Goal: Information Seeking & Learning: Find specific fact

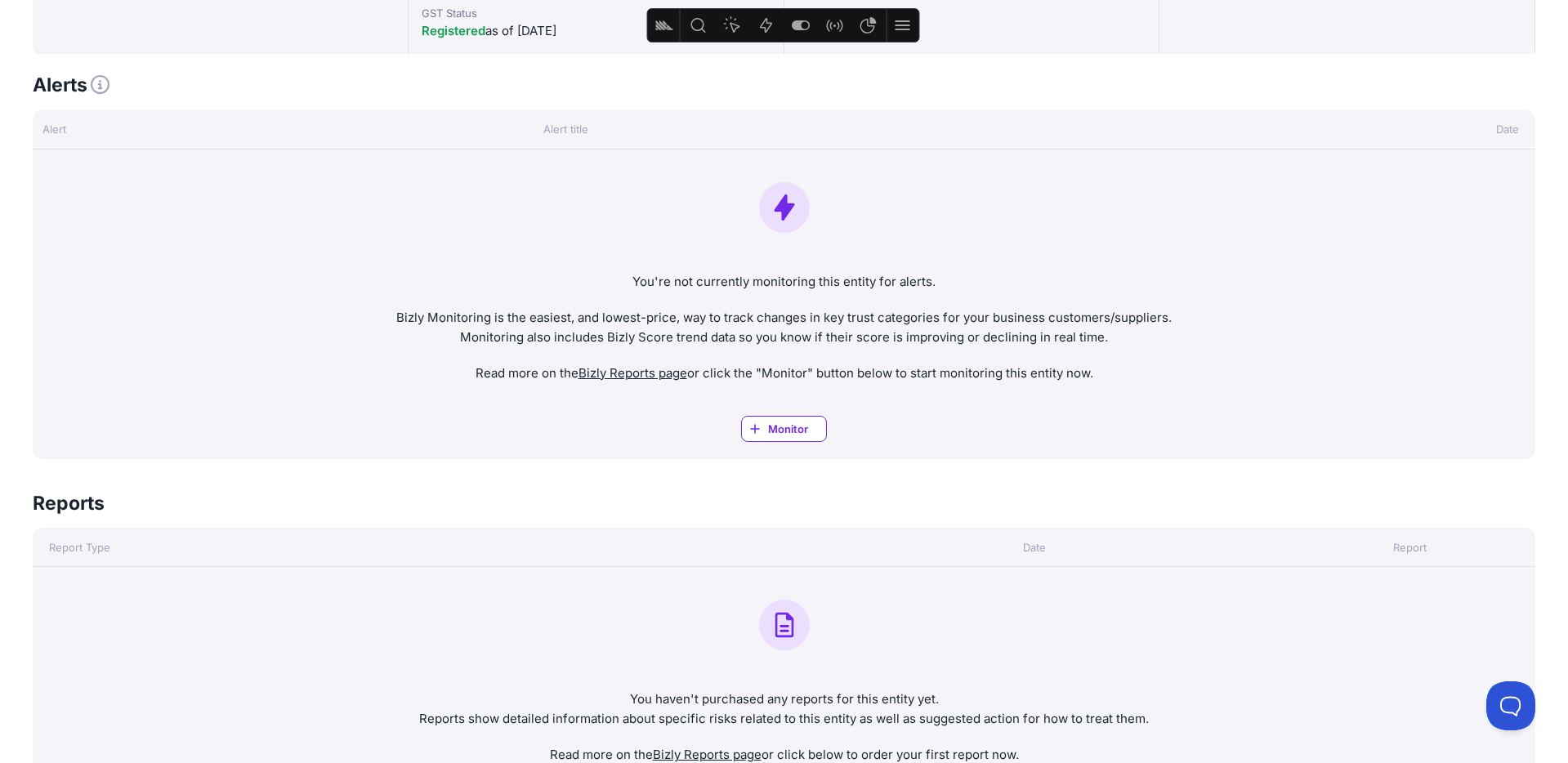
scroll to position [706, 0]
click at [798, 30] on icon "Feature flags" at bounding box center [799, 24] width 20 height 20
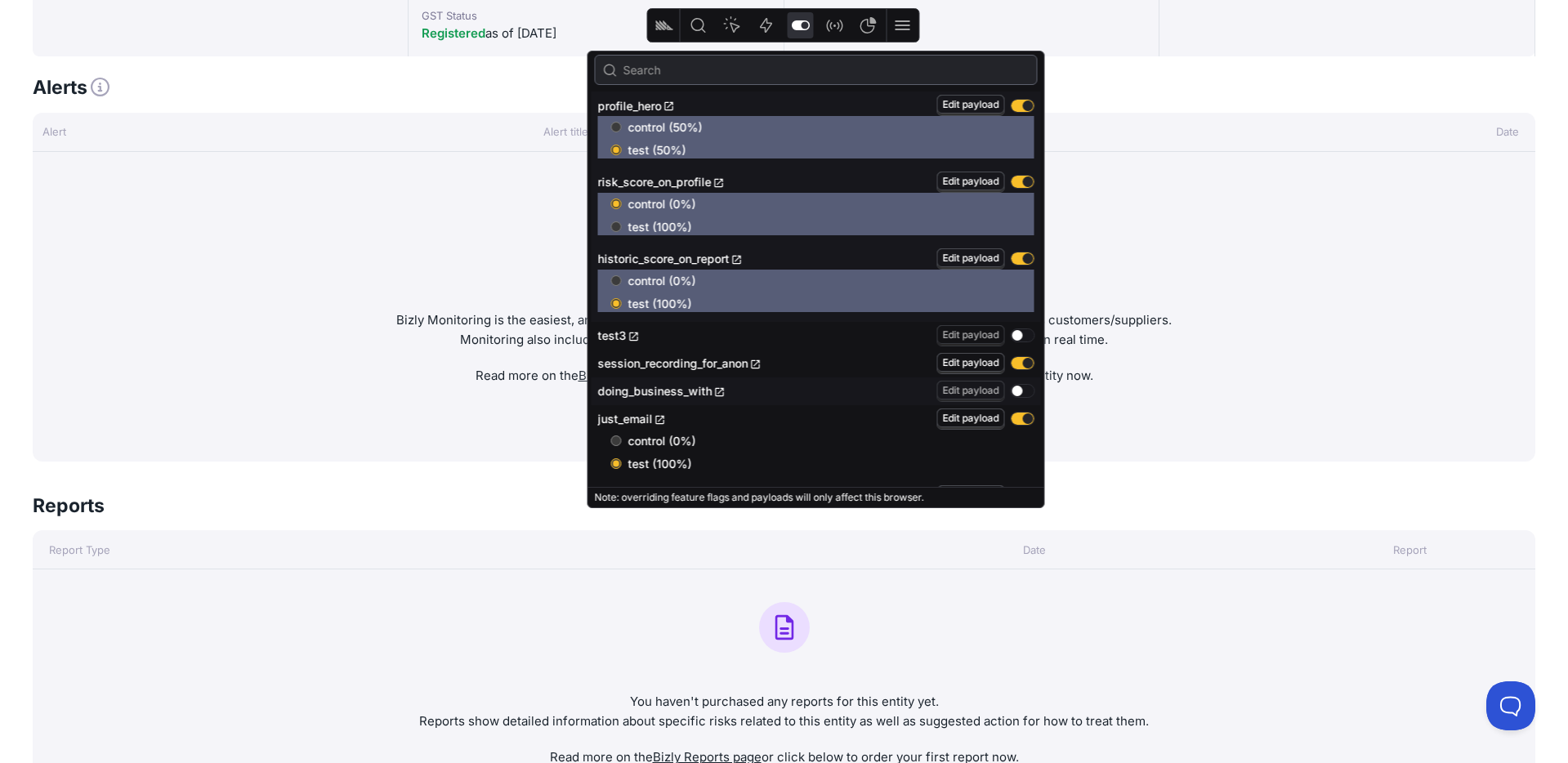
click at [616, 225] on input "test (100%)" at bounding box center [616, 226] width 10 height 10
radio input "true"
radio input "false"
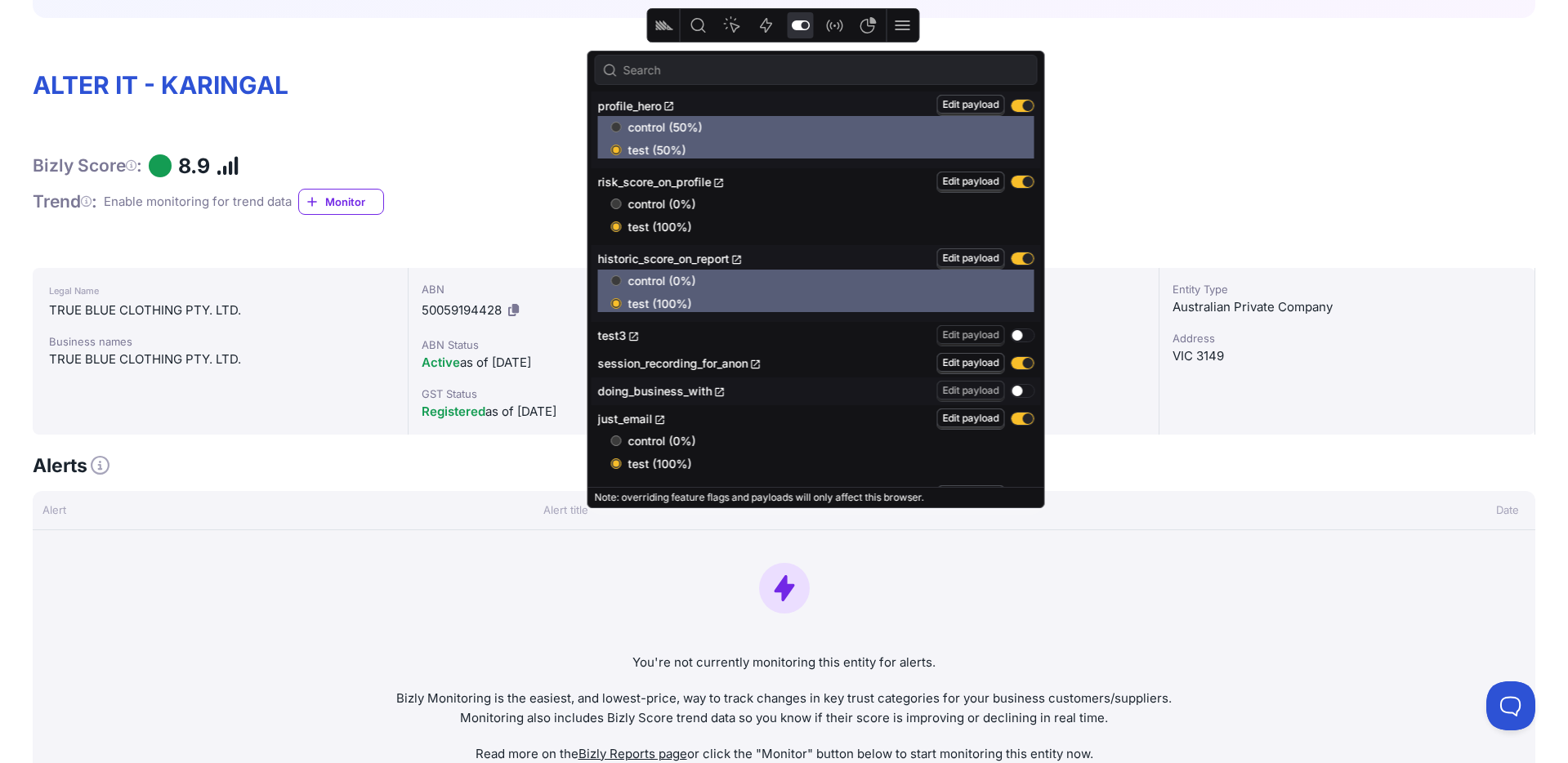
scroll to position [328, 0]
click at [620, 278] on input "control (0%)" at bounding box center [616, 280] width 10 height 10
radio input "true"
click at [615, 301] on input "test (100%)" at bounding box center [616, 302] width 10 height 10
radio input "true"
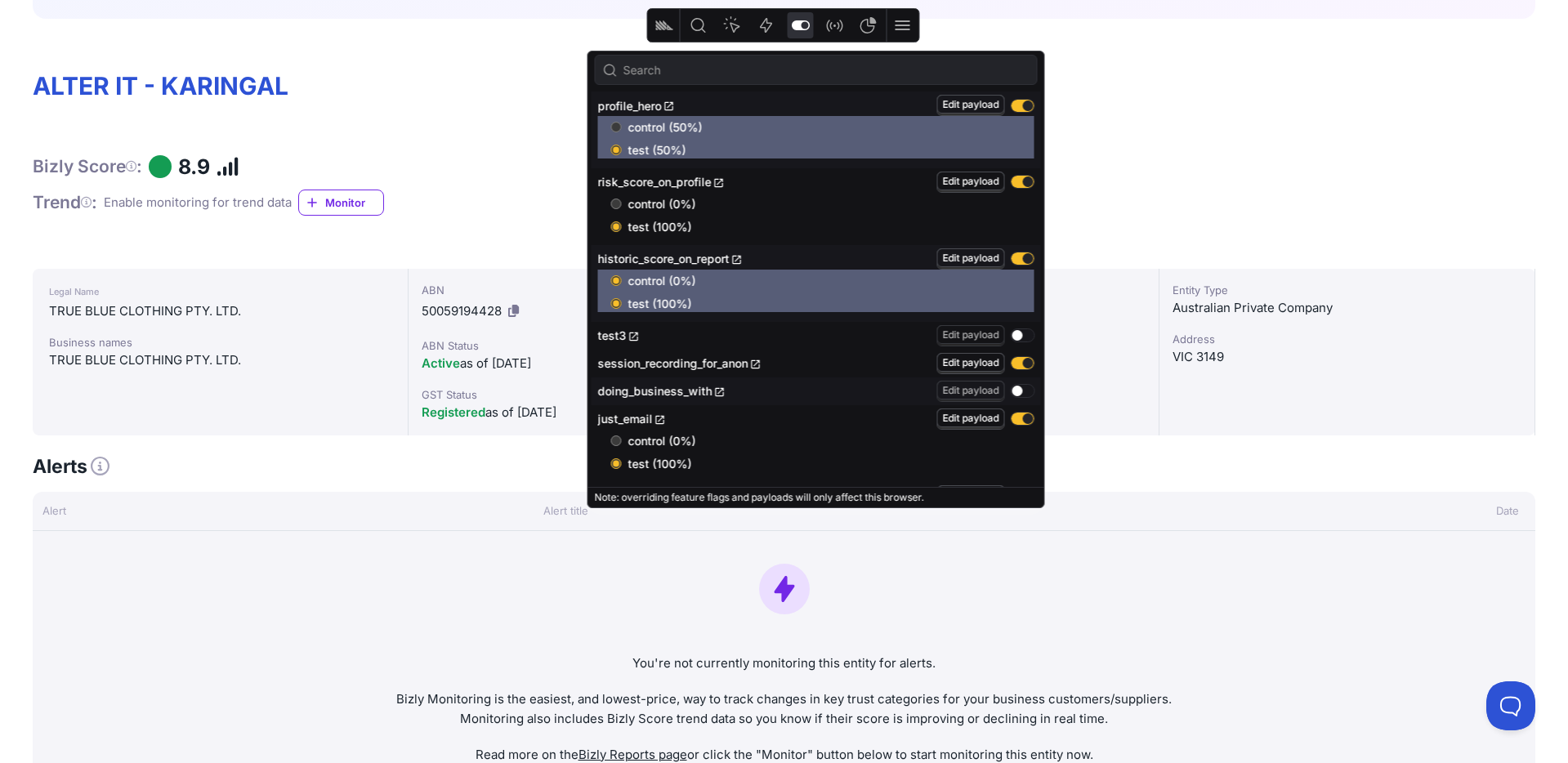
radio input "false"
click at [616, 203] on input "control (0%)" at bounding box center [616, 203] width 10 height 10
radio input "true"
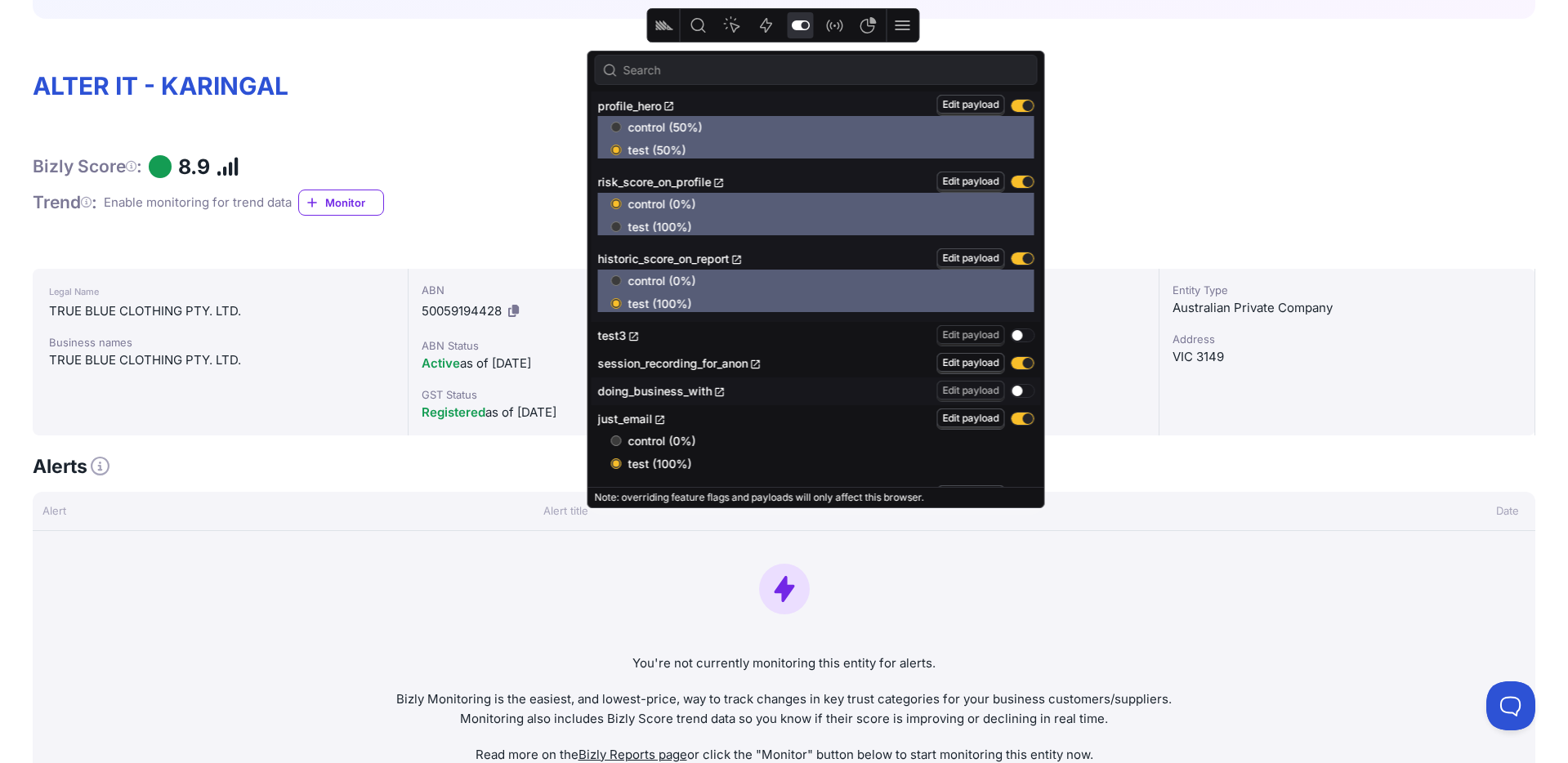
click at [619, 225] on input "test (100%)" at bounding box center [616, 226] width 10 height 10
radio input "true"
radio input "false"
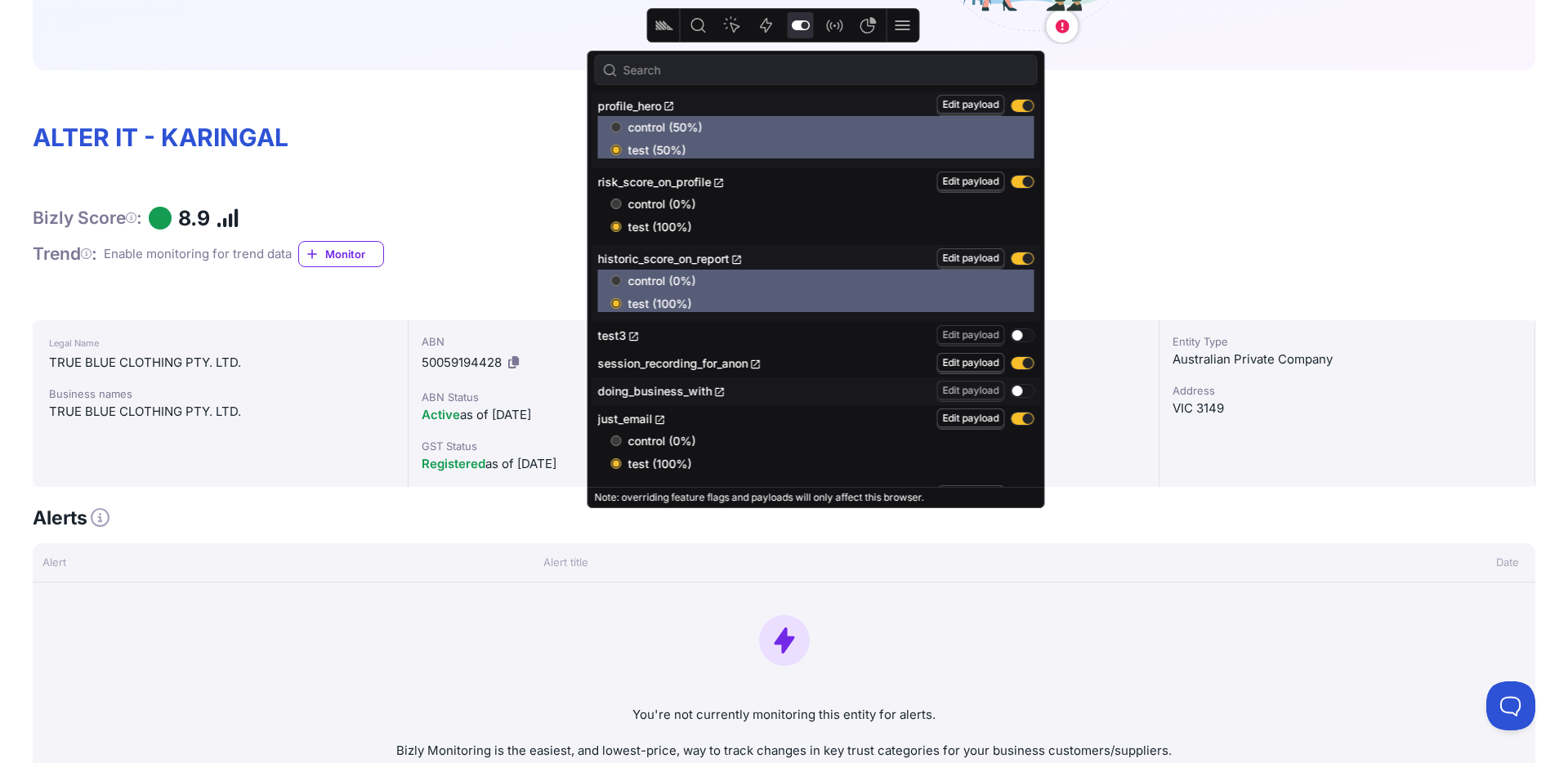
scroll to position [0, 0]
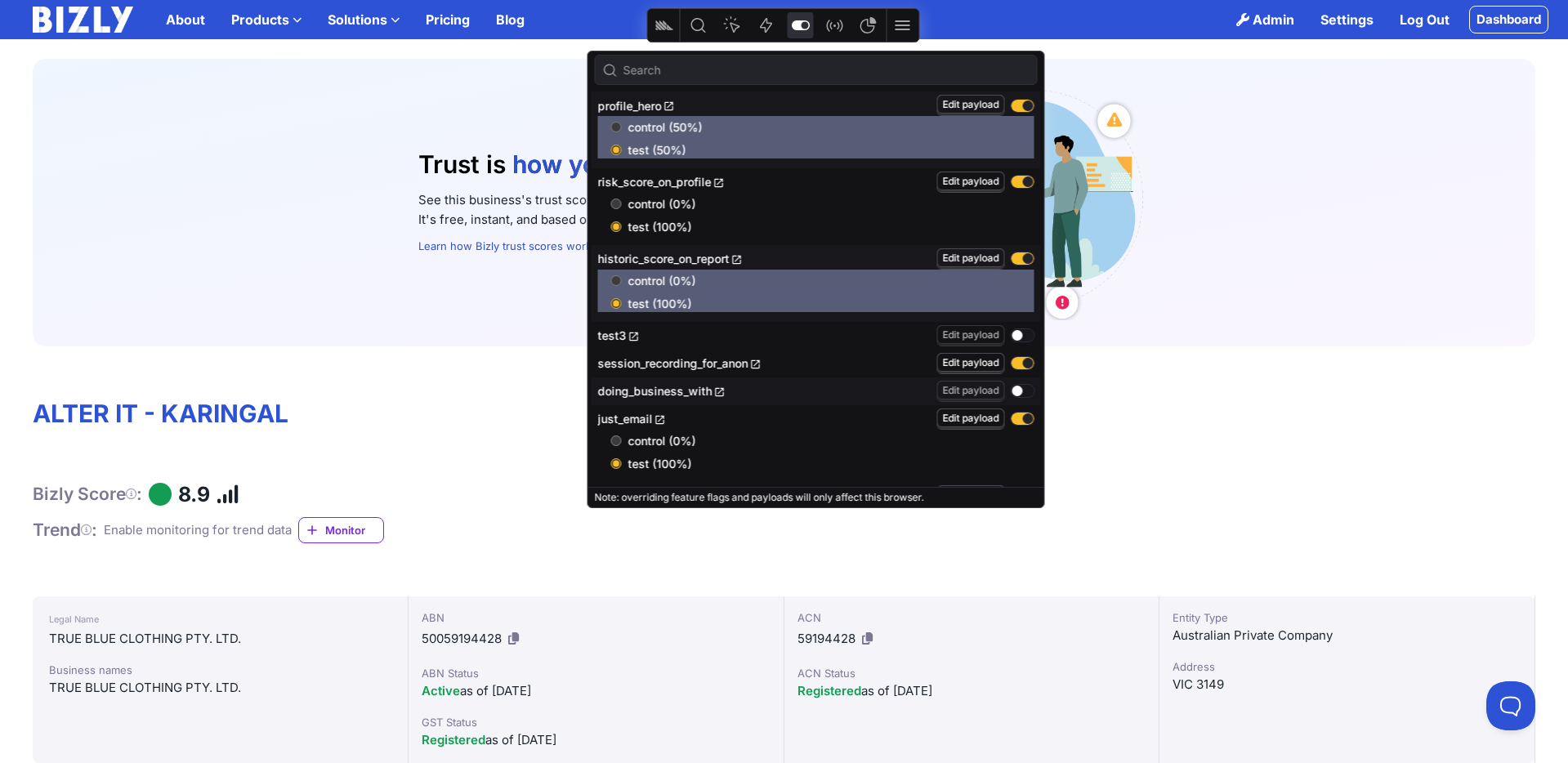
click at [336, 154] on div "Trust is how you stand out who you work with how you grow how you stand out See…" at bounding box center [784, 202] width 1502 height 287
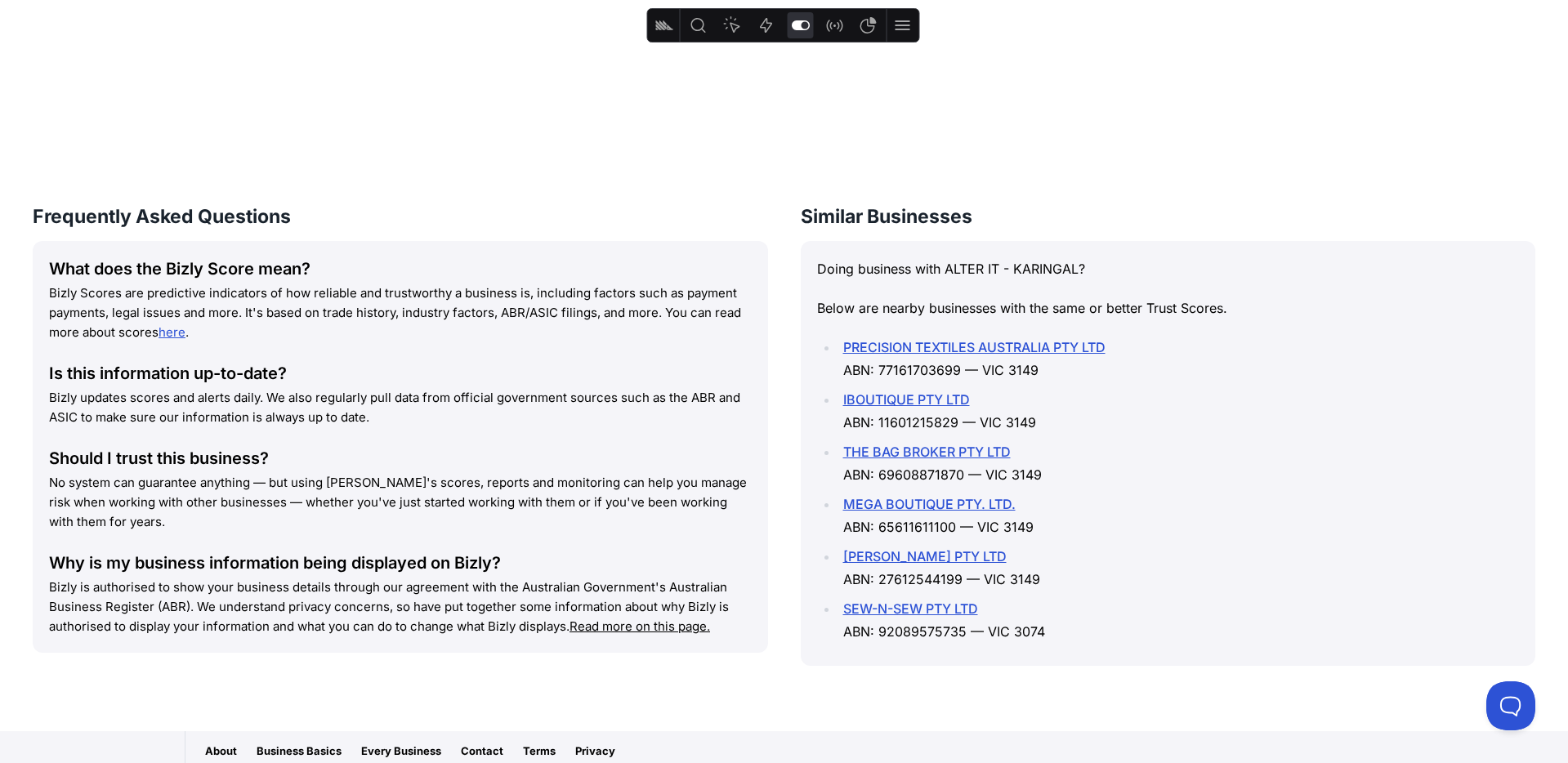
scroll to position [2656, 0]
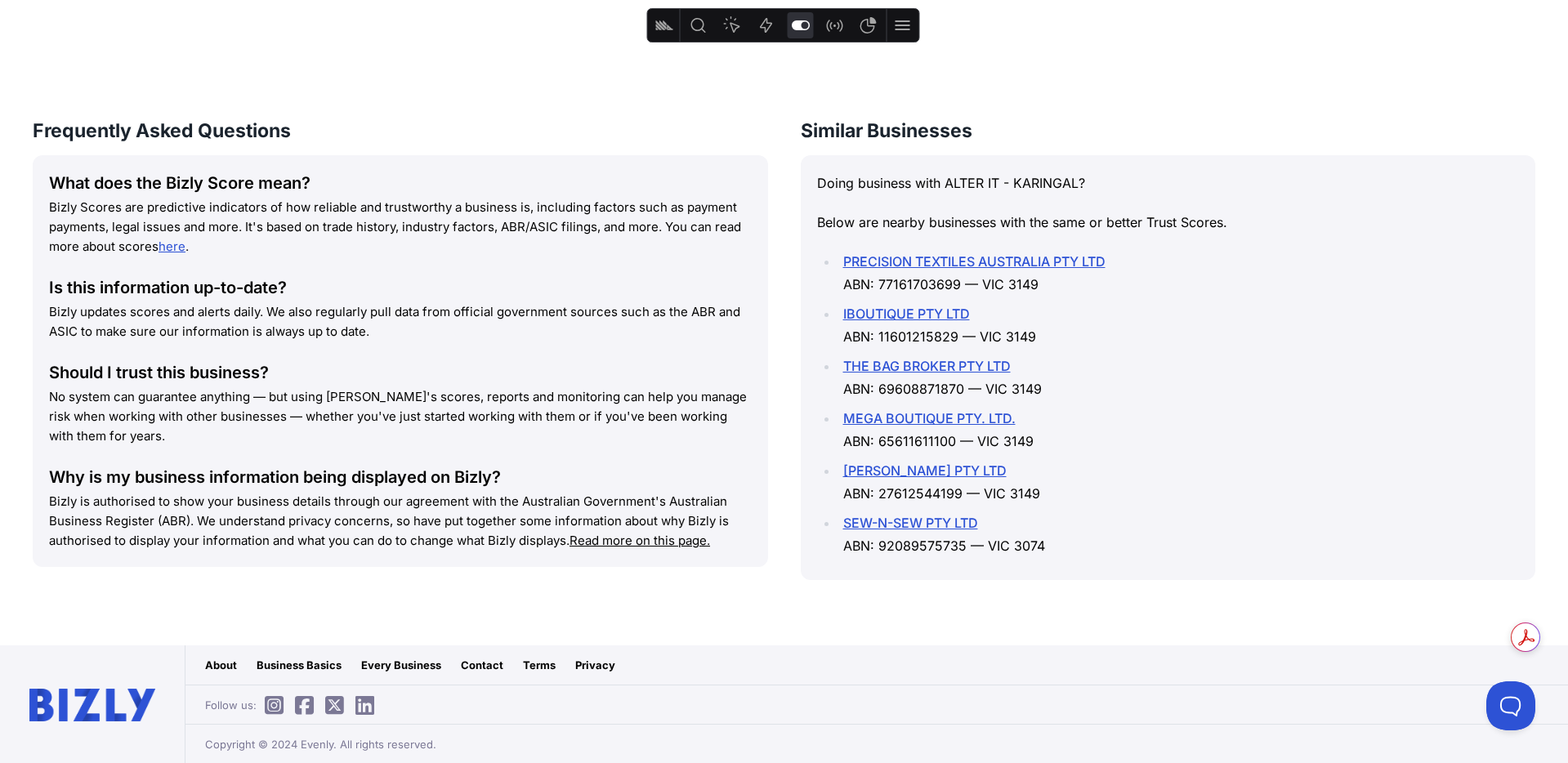
click at [629, 537] on u "Read more on this page." at bounding box center [639, 540] width 140 height 15
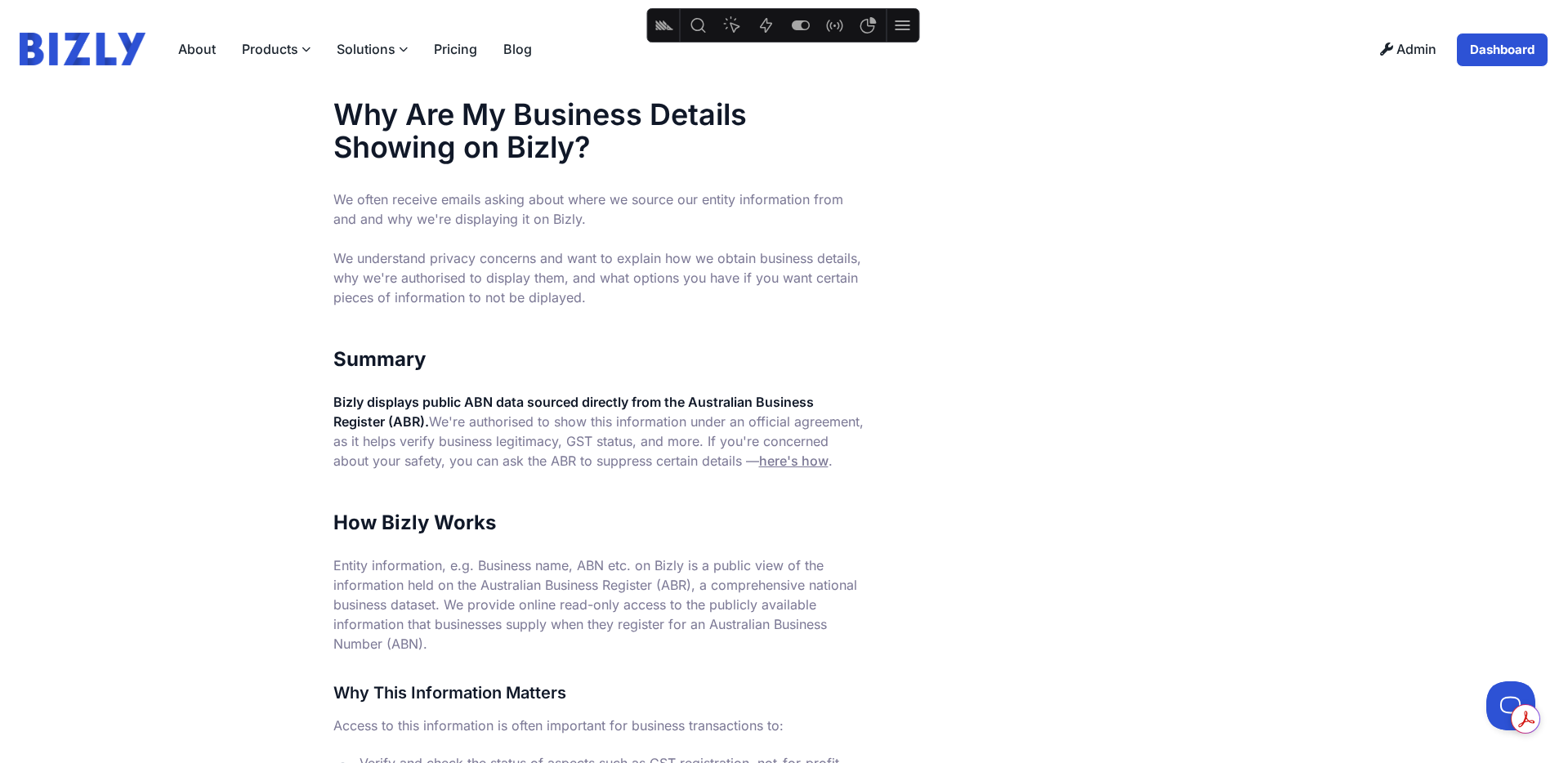
click at [111, 52] on img at bounding box center [83, 49] width 126 height 33
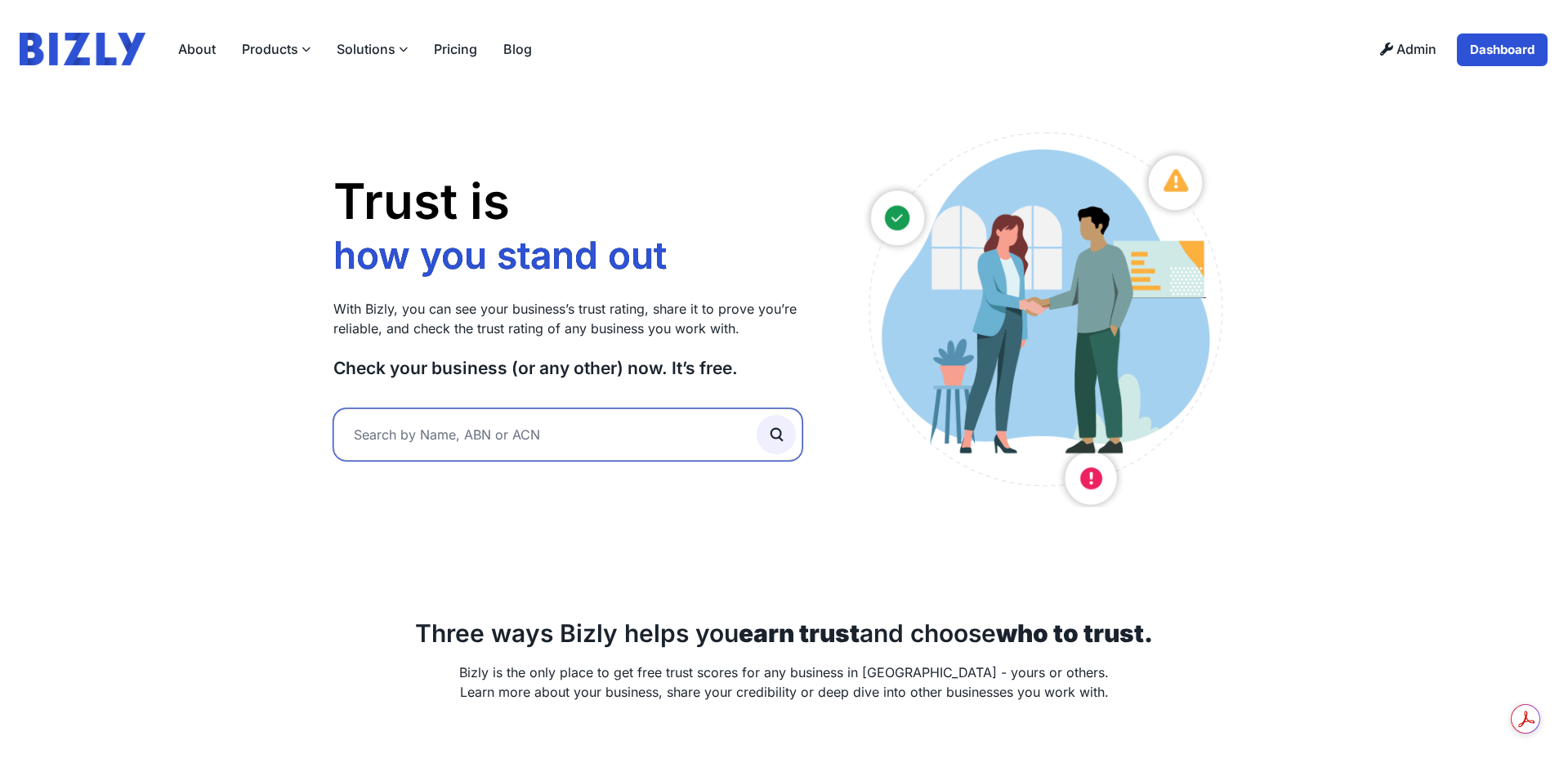
click at [495, 429] on input "text" at bounding box center [568, 434] width 470 height 52
paste input "rhiannon [PERSON_NAME]"
type input "rhiannon [PERSON_NAME]"
click at [783, 438] on icon "submit" at bounding box center [776, 434] width 18 height 18
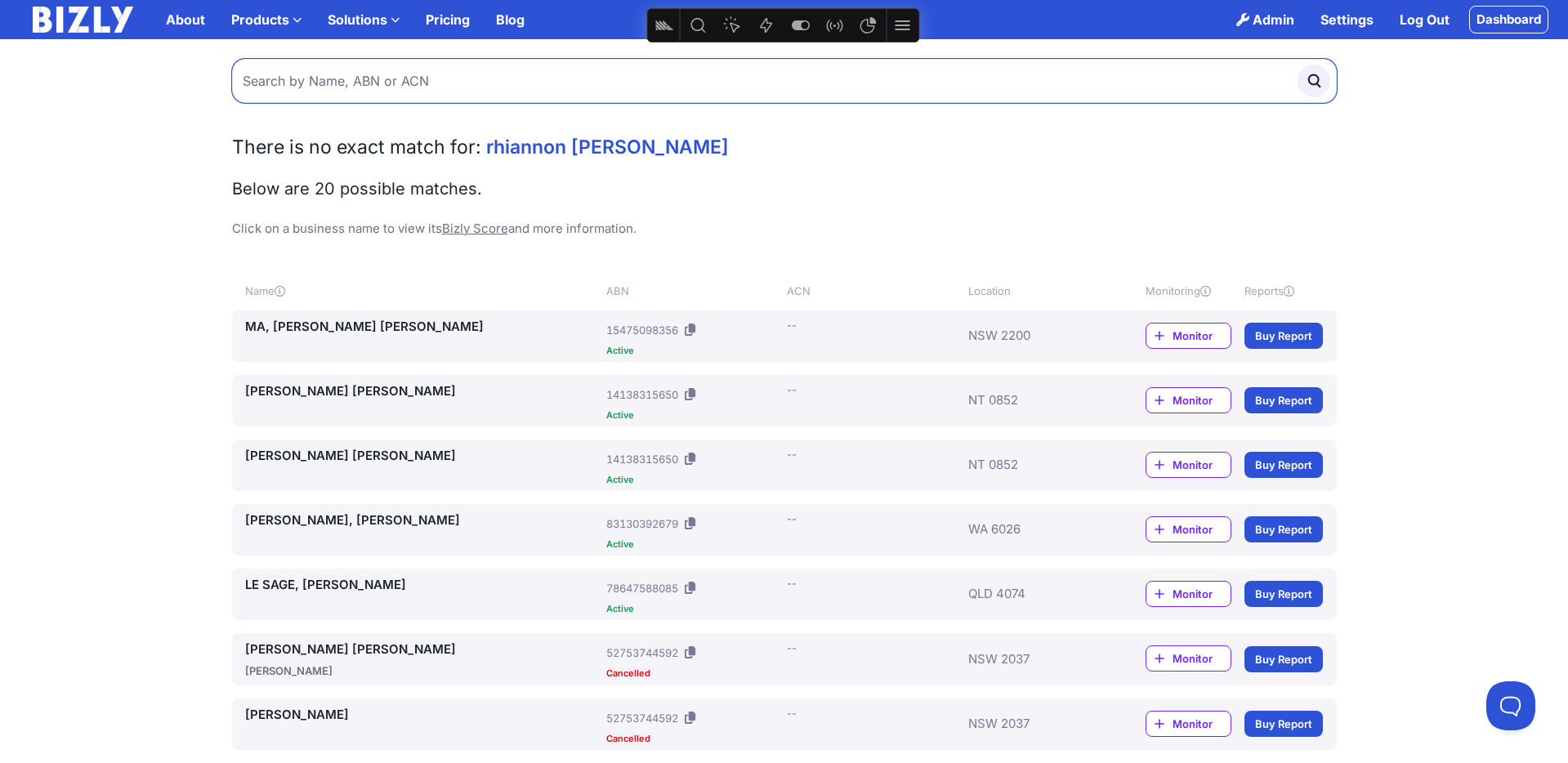
click at [496, 89] on input "text" at bounding box center [784, 80] width 1104 height 44
paste input "15475098356"
type input "15475098356"
click at [1298, 64] on button "submit" at bounding box center [1314, 80] width 33 height 33
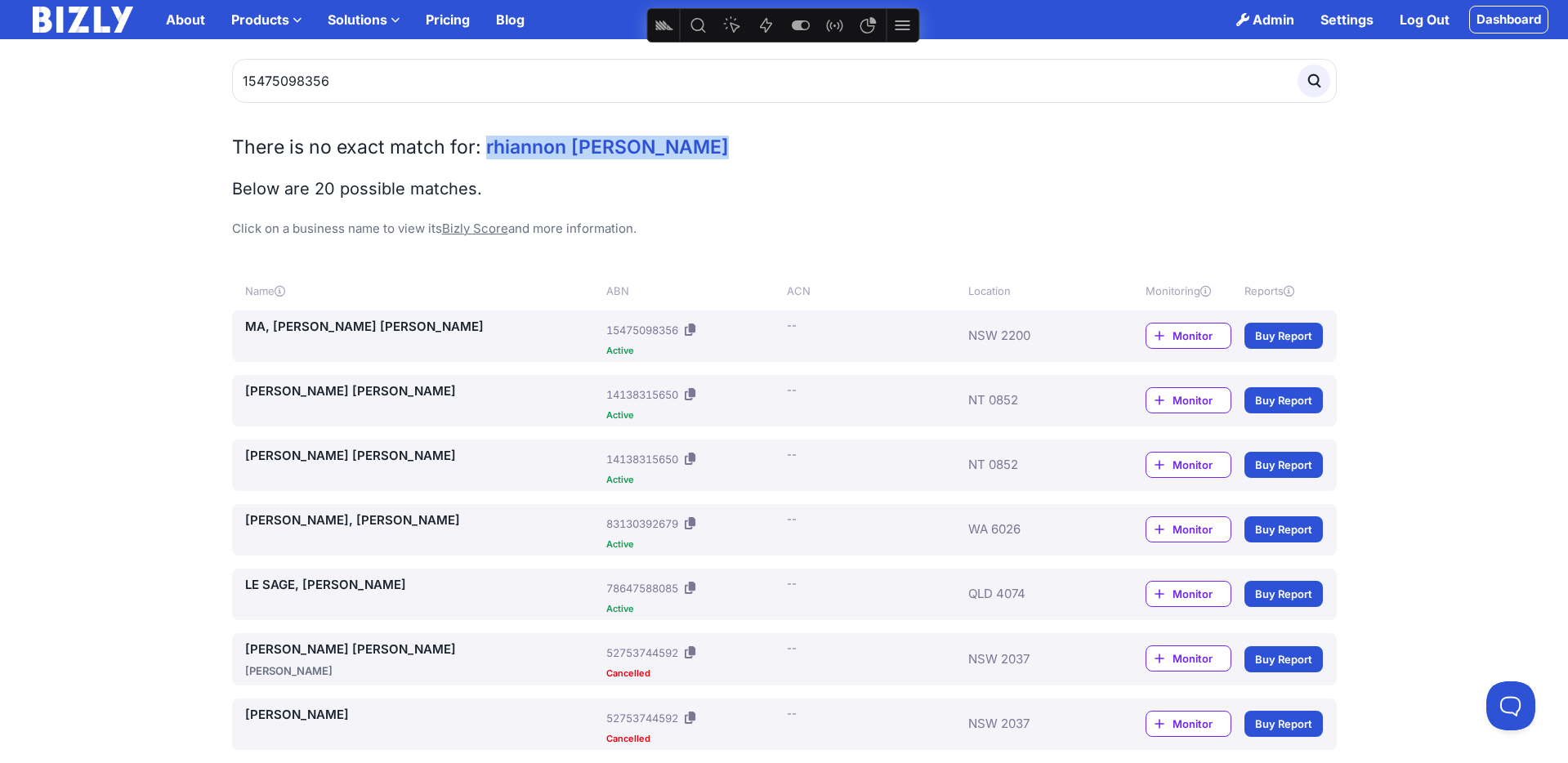
drag, startPoint x: 707, startPoint y: 147, endPoint x: 500, endPoint y: 148, distance: 207.0
click at [486, 148] on h2 "There is no exact match for: rhiannon sarah cameron" at bounding box center [784, 147] width 1104 height 24
copy span "rhiannon sarah cameron"
click at [341, 329] on link "MA, [PERSON_NAME] [PERSON_NAME]" at bounding box center [422, 326] width 355 height 20
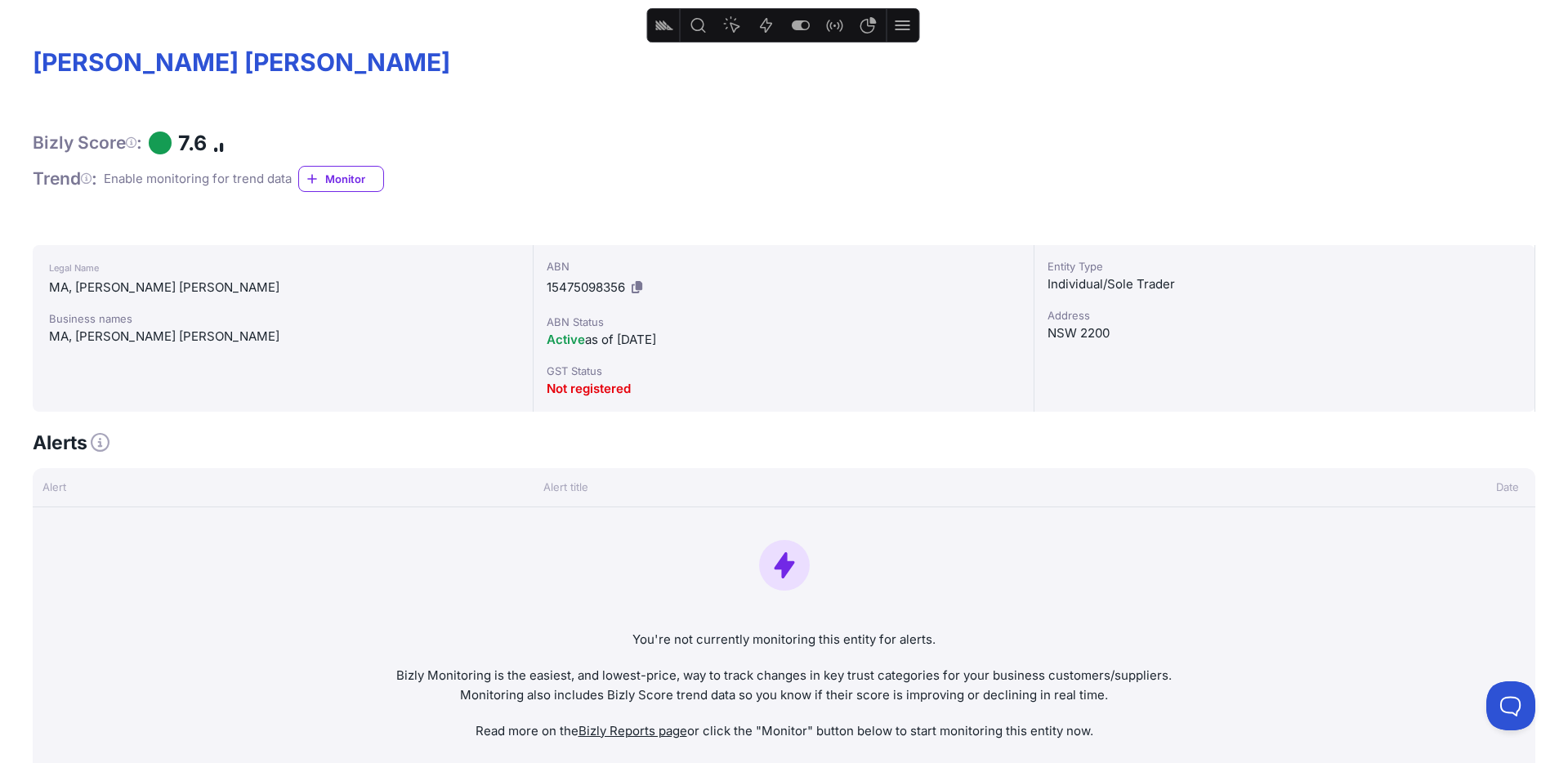
scroll to position [353, 0]
drag, startPoint x: 406, startPoint y: 63, endPoint x: 206, endPoint y: 63, distance: 200.0
click at [206, 63] on h1 "[PERSON_NAME] [PERSON_NAME]" at bounding box center [784, 61] width 1502 height 31
click at [638, 283] on icon at bounding box center [636, 285] width 10 height 12
copy h1 "IANNON SARAH"
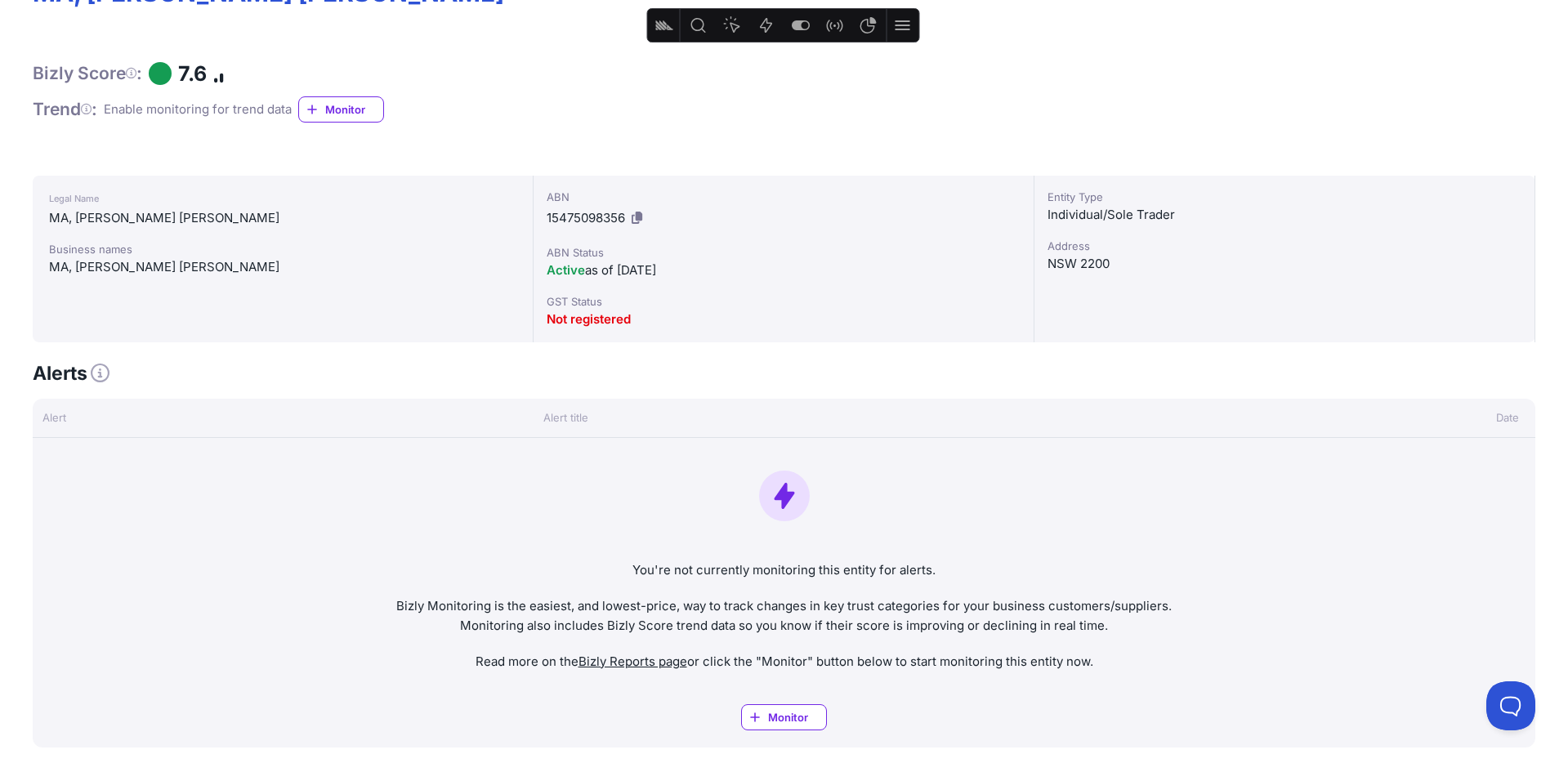
scroll to position [68, 0]
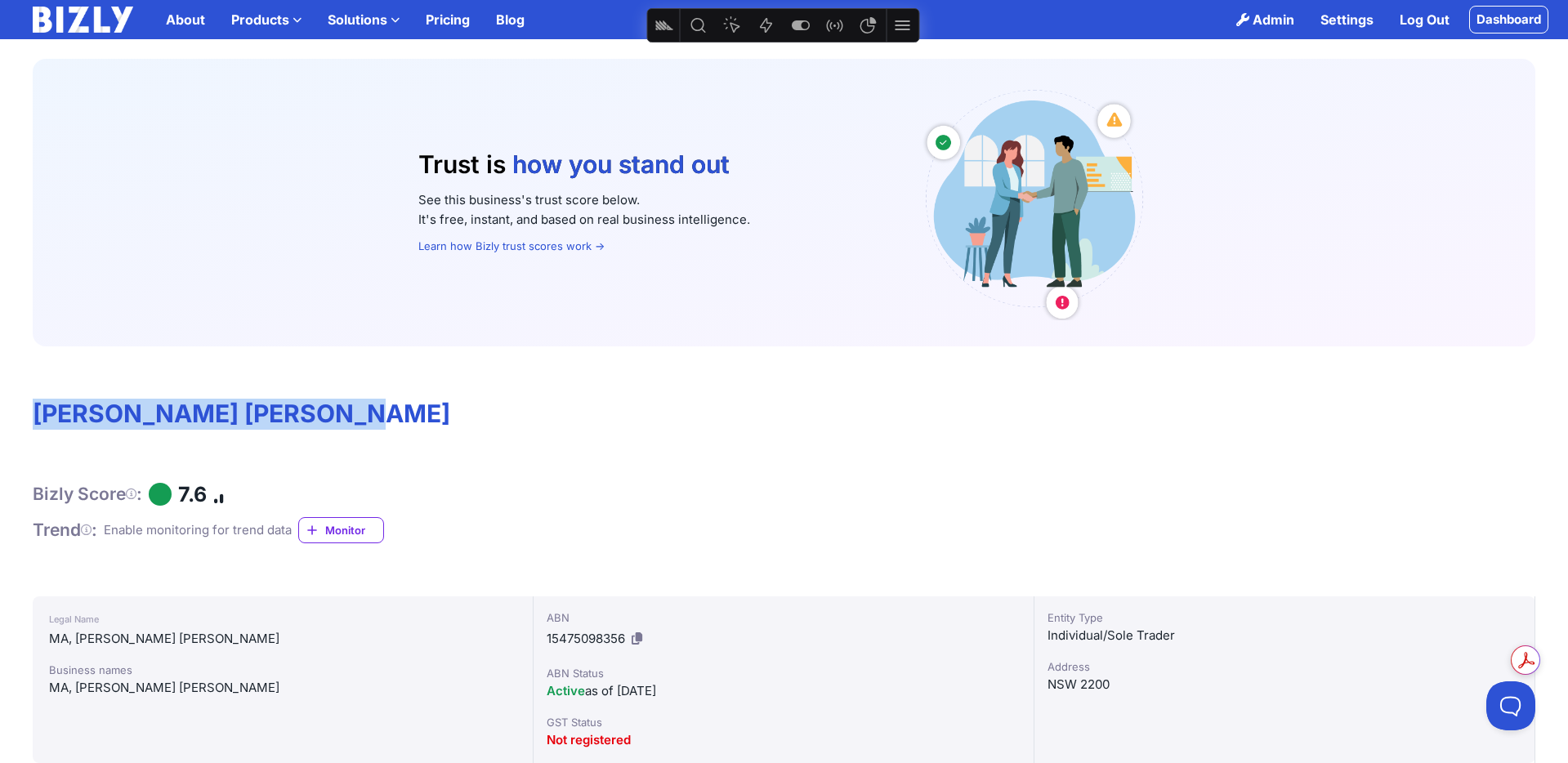
drag, startPoint x: 367, startPoint y: 414, endPoint x: 15, endPoint y: 418, distance: 352.0
copy h1 "CAMERON, RHIANNON SARAH"
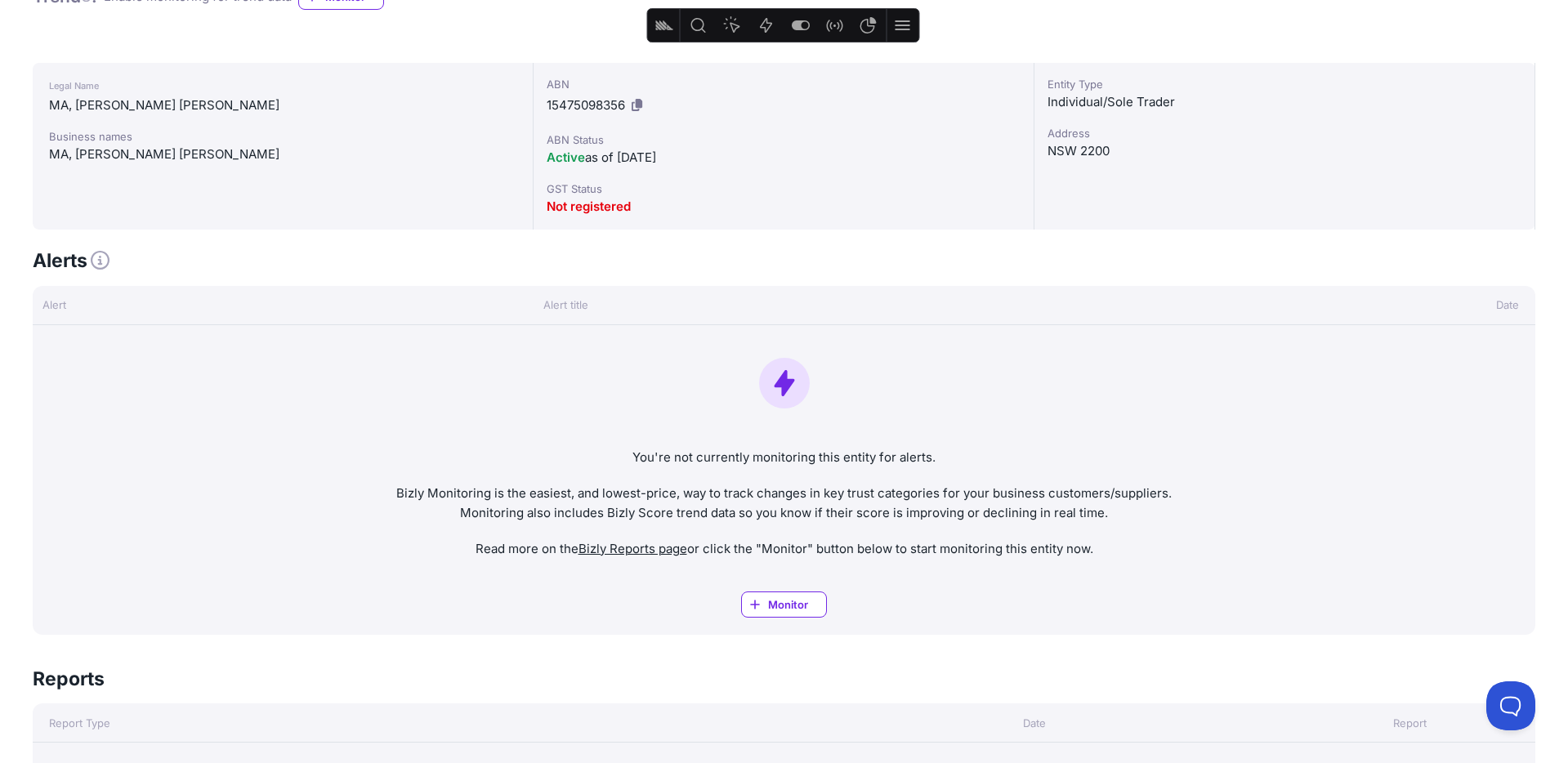
scroll to position [401, 0]
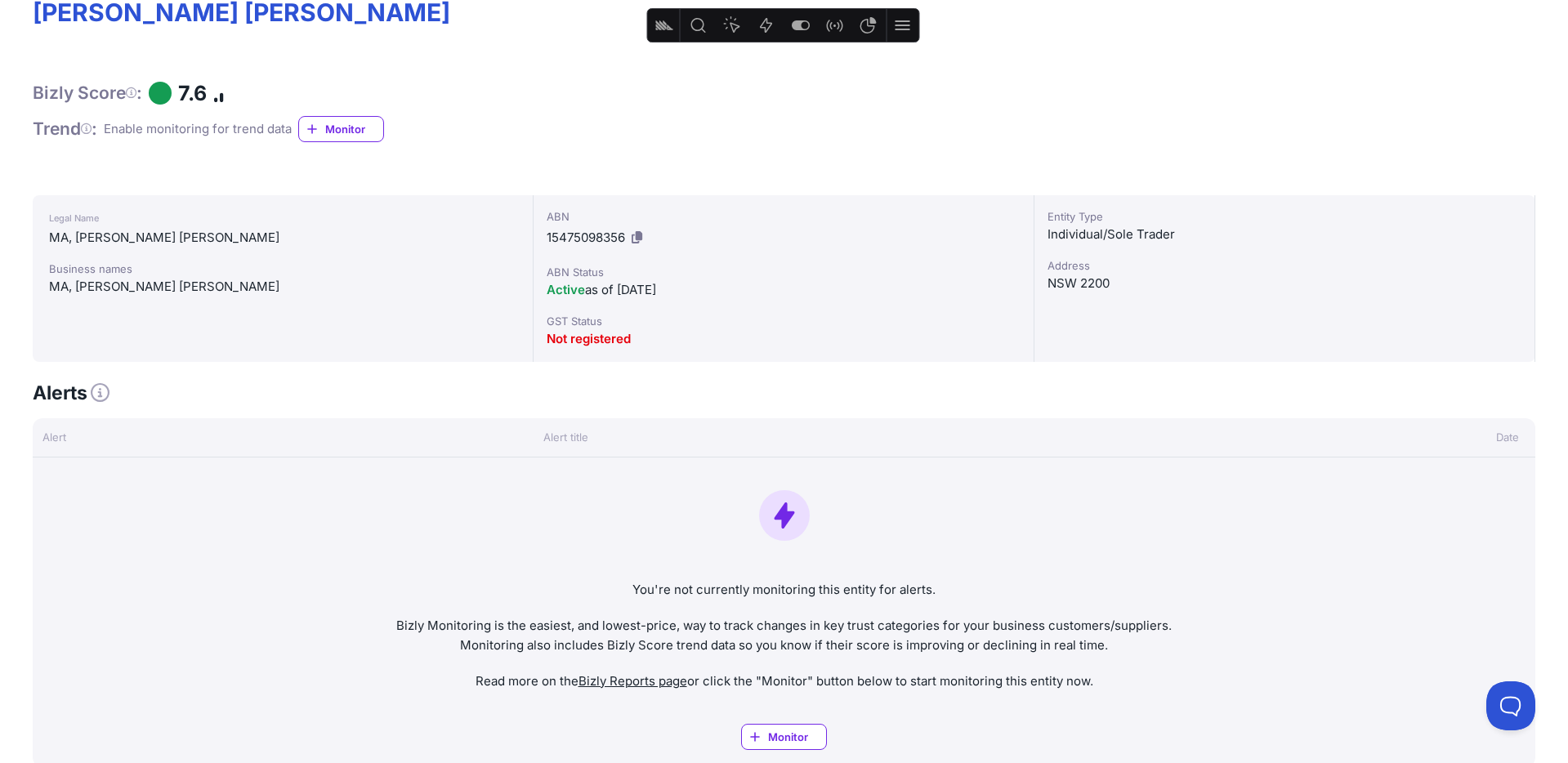
drag, startPoint x: 223, startPoint y: 22, endPoint x: 19, endPoint y: 19, distance: 204.0
copy h1 "CAMERON, RHIANNON SARAH"
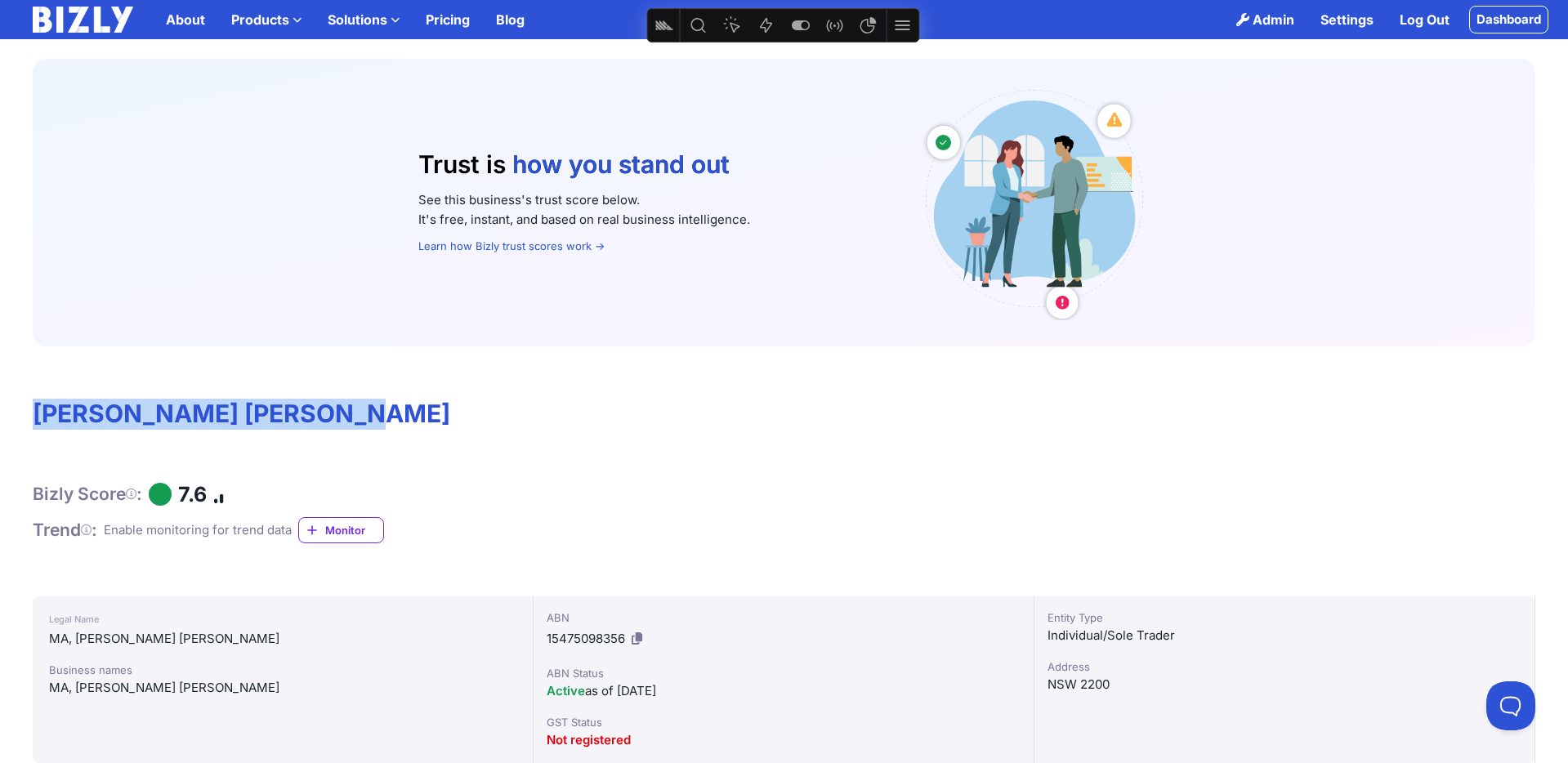
copy h1 "CAMERON, RHIANNON SARAH"
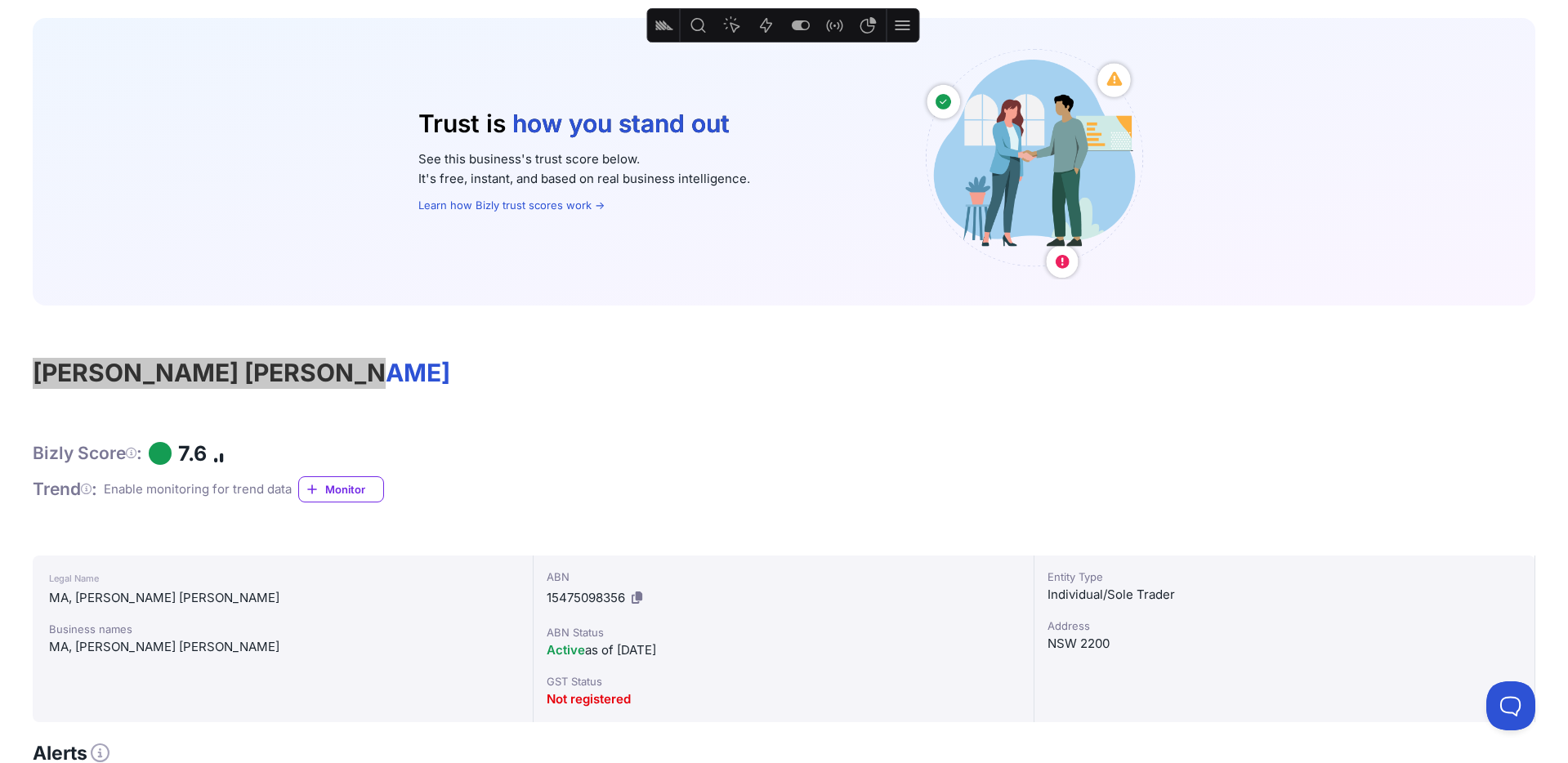
scroll to position [50, 0]
